Goal: Go to known website: Access a specific website the user already knows

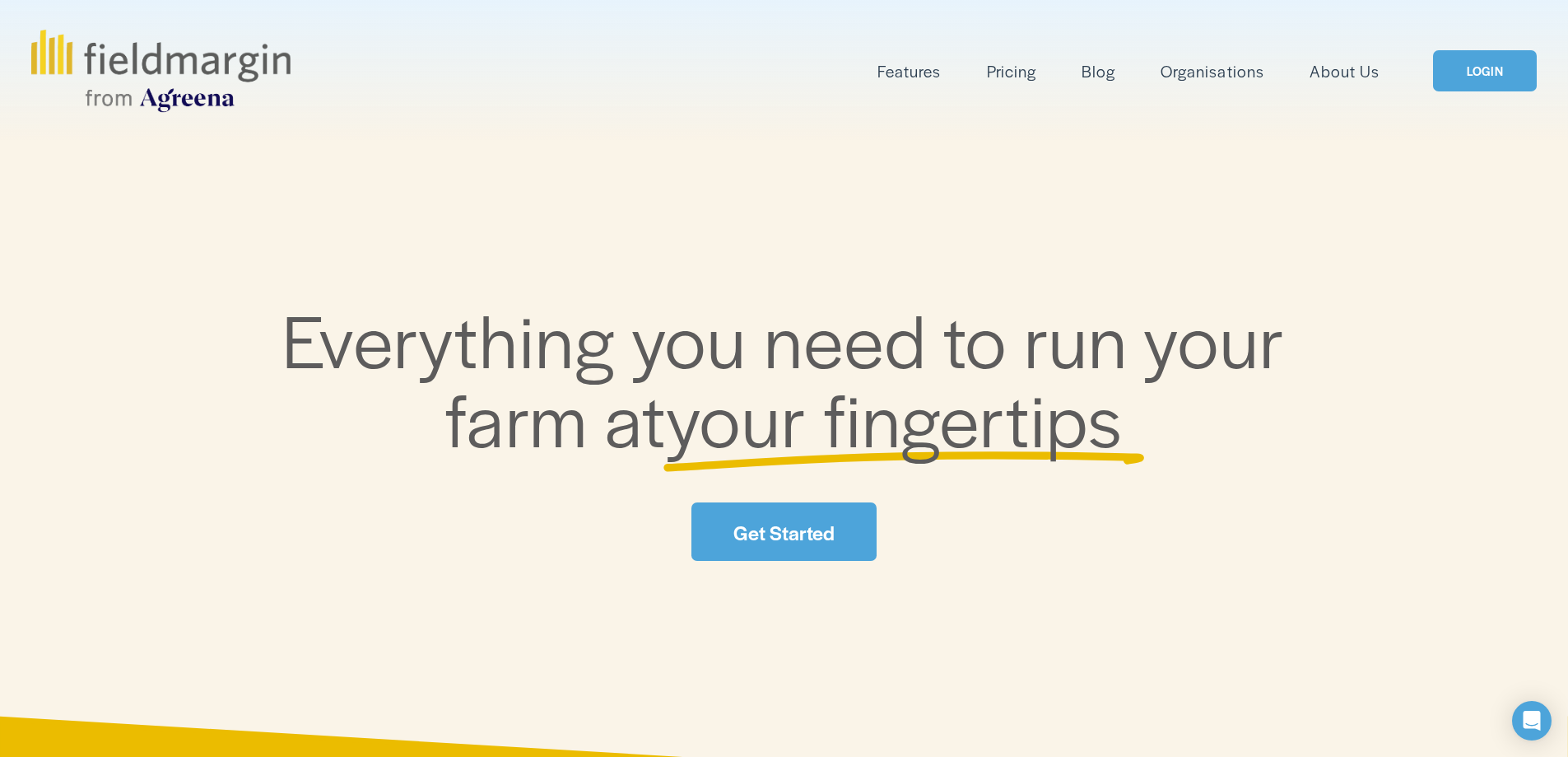
click at [1477, 82] on link "LOGIN" at bounding box center [1485, 71] width 104 height 42
